Goal: Find contact information: Find contact information

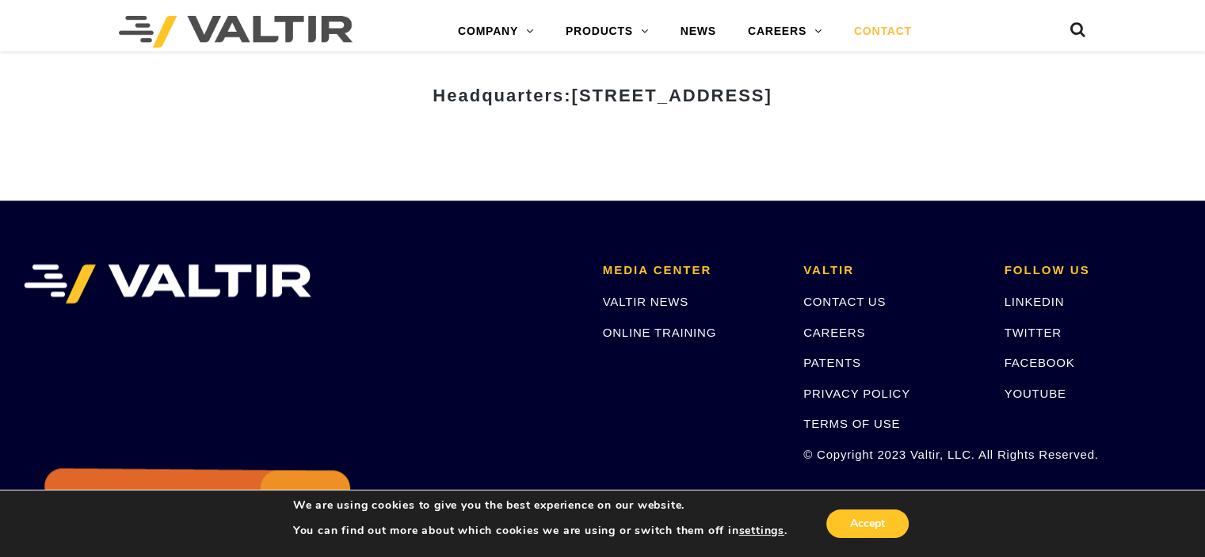
scroll to position [2255, 0]
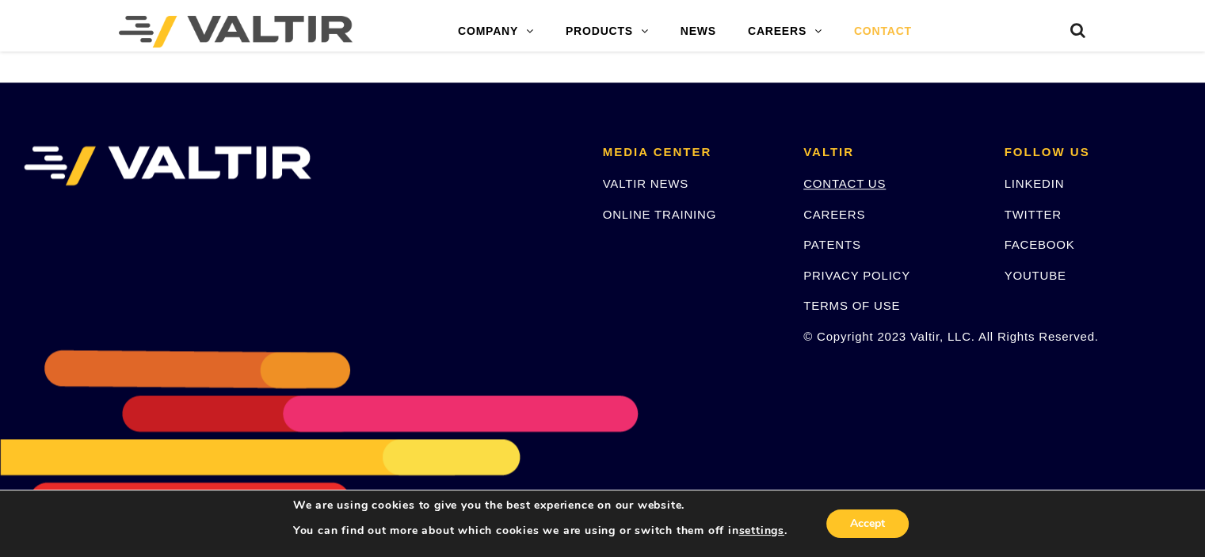
click at [862, 180] on link "CONTACT US" at bounding box center [845, 183] width 82 height 13
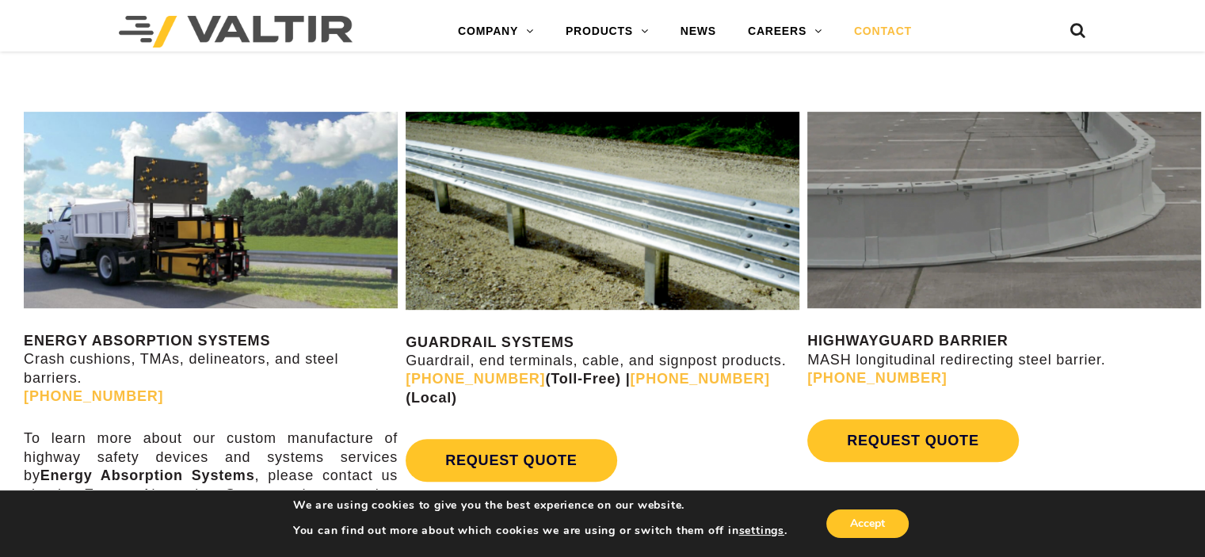
scroll to position [749, 0]
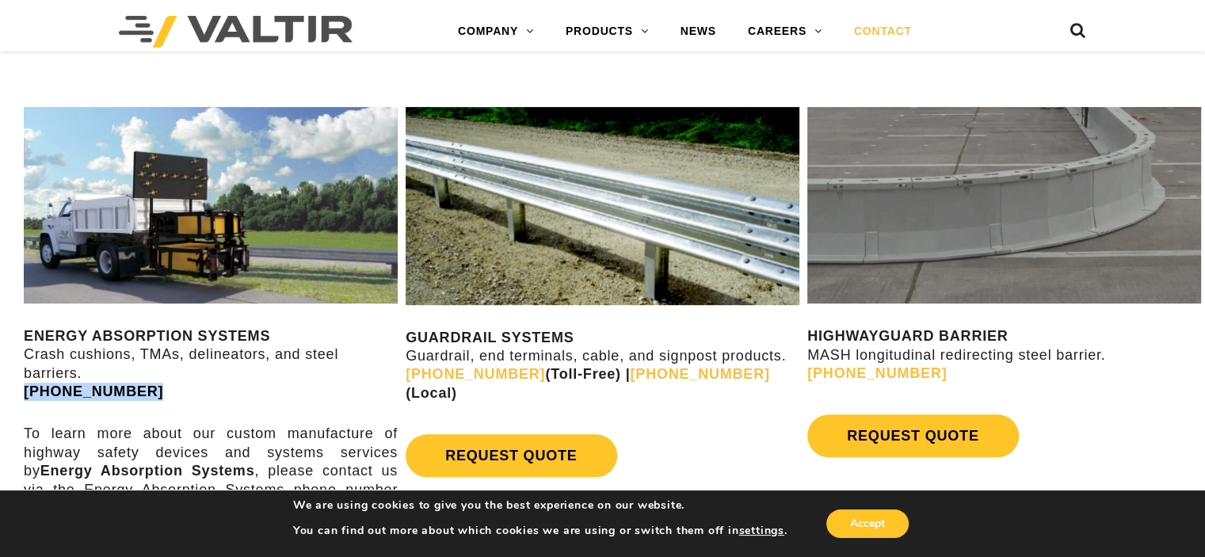
drag, startPoint x: 178, startPoint y: 386, endPoint x: 25, endPoint y: 395, distance: 153.3
click at [25, 395] on p "ENERGY ABSORPTION SYSTEMS Crash cushions, TMAs, delineators, and steel barriers…" at bounding box center [211, 364] width 374 height 74
copy link "[PHONE_NUMBER]"
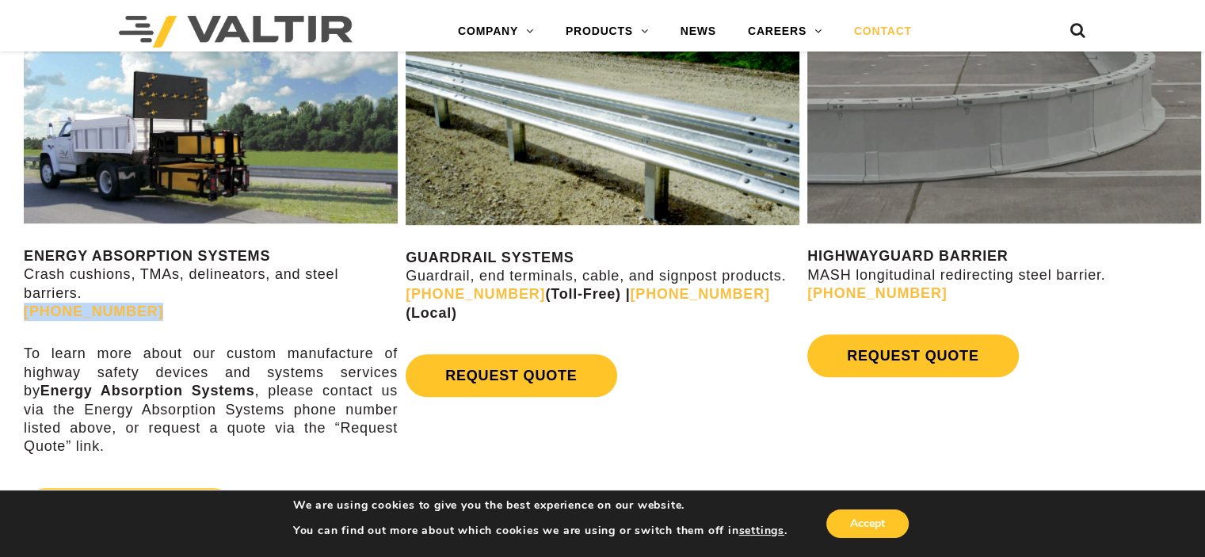
scroll to position [828, 0]
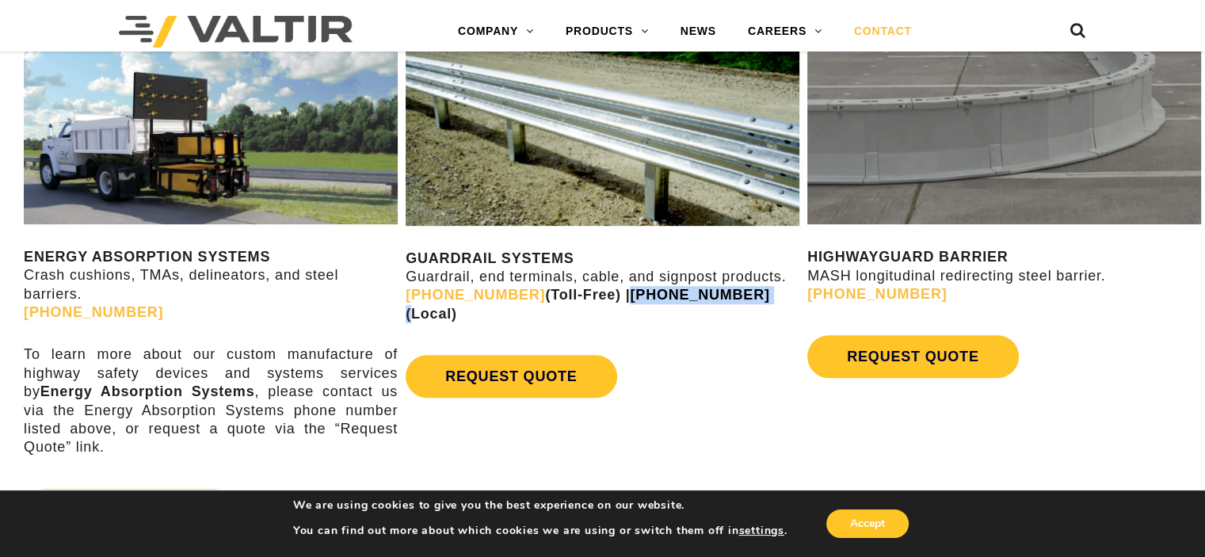
drag, startPoint x: 716, startPoint y: 297, endPoint x: 606, endPoint y: 300, distance: 110.2
click at [606, 300] on strong "(888) 356-2363 (Toll-Free) | (945) 219-7640 (Local)" at bounding box center [588, 304] width 365 height 34
copy strong "[PHONE_NUMBER]"
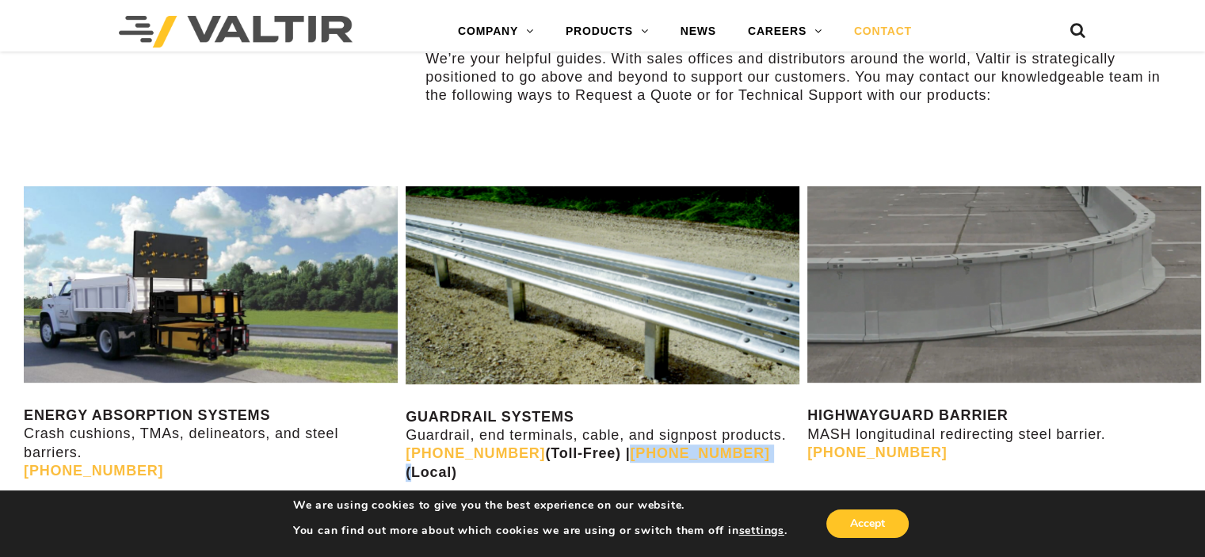
scroll to position [590, 0]
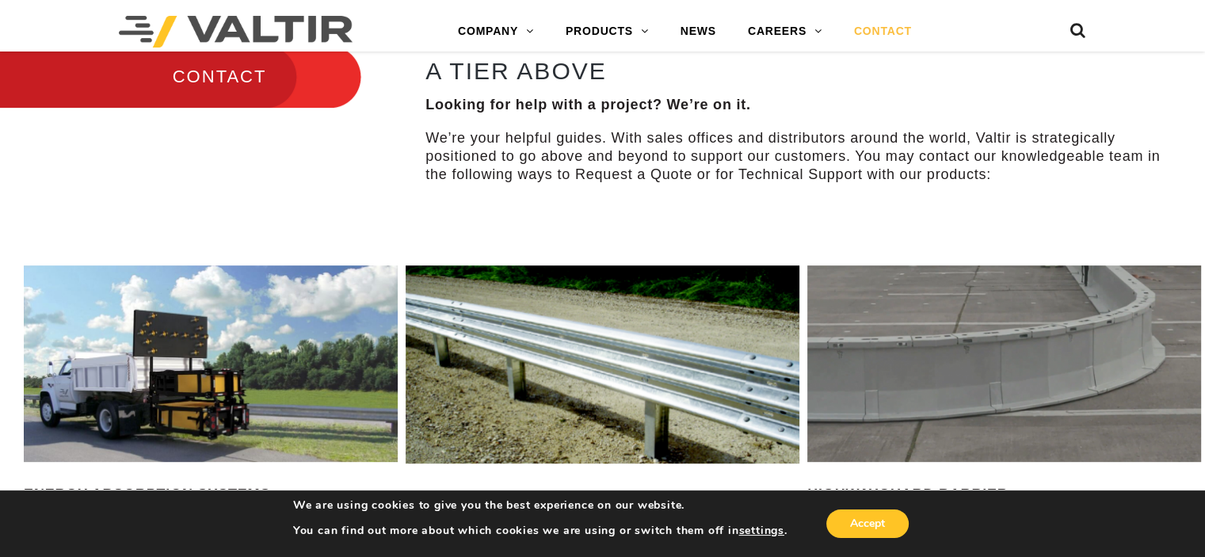
click at [294, 322] on img at bounding box center [211, 363] width 374 height 197
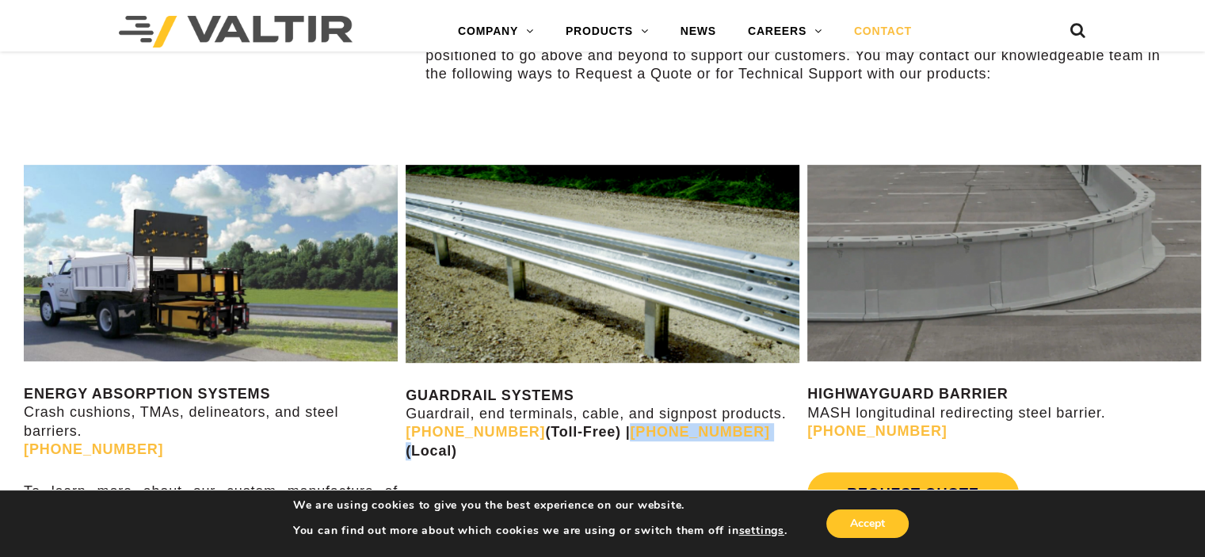
scroll to position [907, 0]
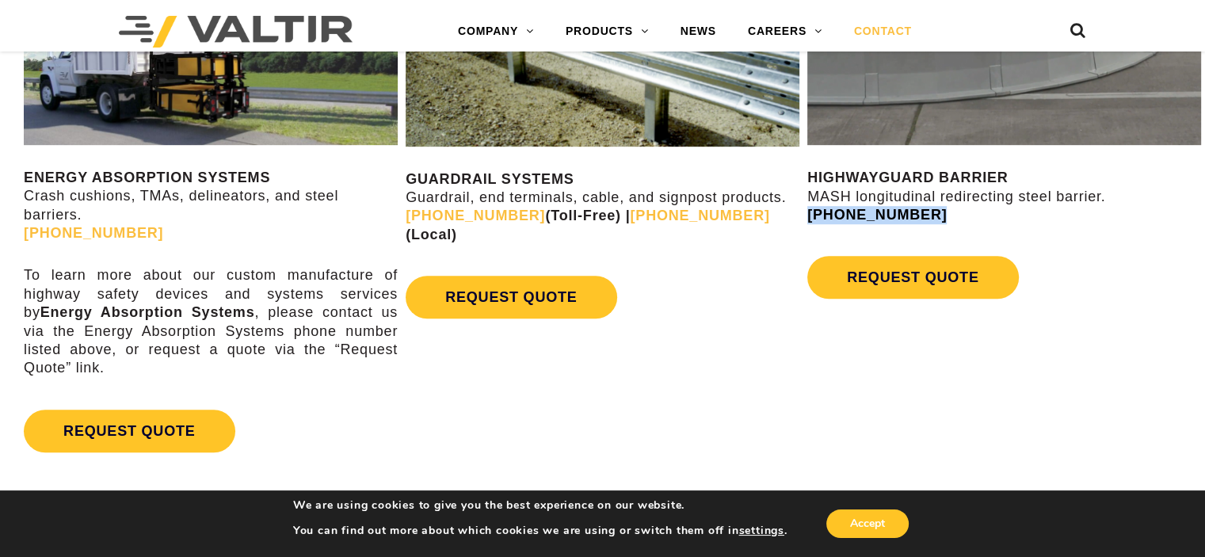
drag, startPoint x: 932, startPoint y: 215, endPoint x: 808, endPoint y: 215, distance: 124.4
click at [808, 215] on p "HIGHWAYGUARD BARRIER MASH longitudinal redirecting steel barrier. (888) 323-6374" at bounding box center [1005, 196] width 394 height 55
copy link "[PHONE_NUMBER]"
